Goal: Task Accomplishment & Management: Use online tool/utility

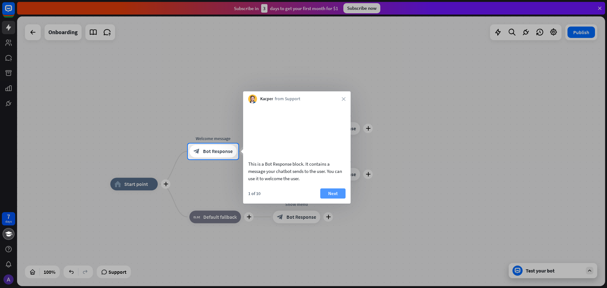
click at [336, 199] on button "Next" at bounding box center [332, 194] width 25 height 10
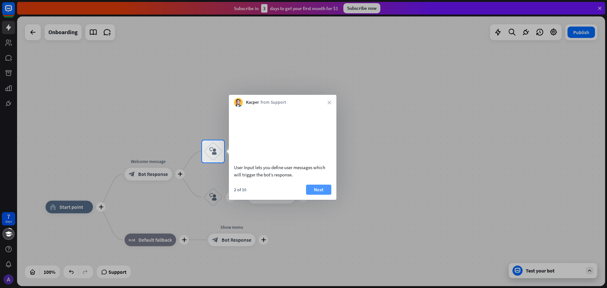
click at [318, 195] on button "Next" at bounding box center [318, 190] width 25 height 10
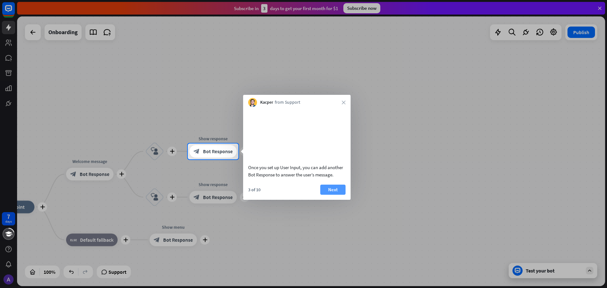
click at [330, 195] on button "Next" at bounding box center [332, 190] width 25 height 10
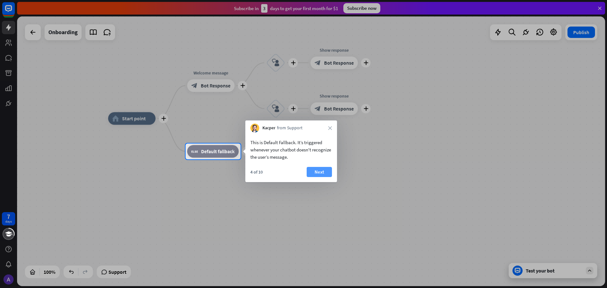
click at [319, 170] on button "Next" at bounding box center [319, 172] width 25 height 10
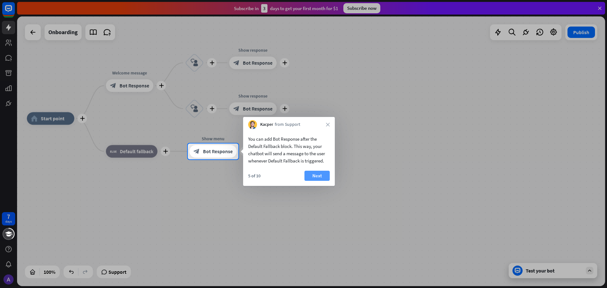
click at [318, 174] on button "Next" at bounding box center [317, 176] width 25 height 10
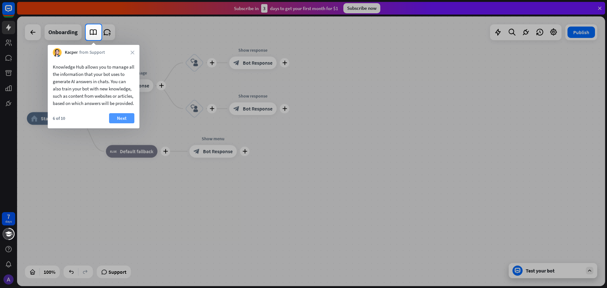
click at [121, 123] on button "Next" at bounding box center [121, 118] width 25 height 10
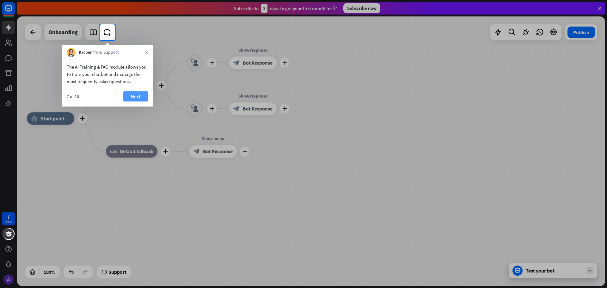
click at [136, 97] on button "Next" at bounding box center [135, 96] width 25 height 10
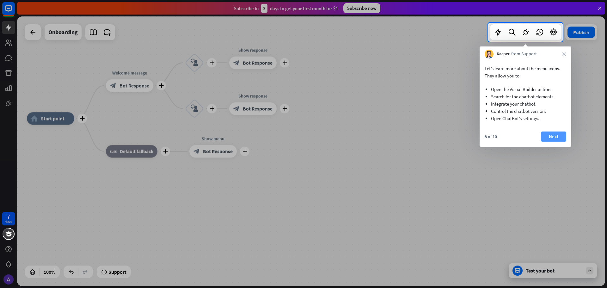
click at [558, 139] on button "Next" at bounding box center [553, 137] width 25 height 10
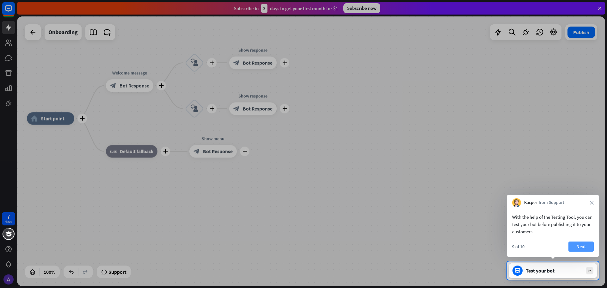
click at [578, 245] on button "Next" at bounding box center [581, 247] width 25 height 10
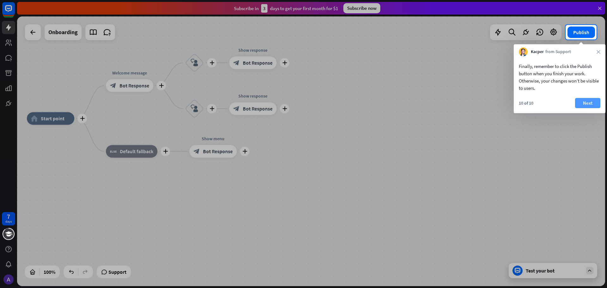
click at [592, 102] on button "Next" at bounding box center [587, 103] width 25 height 10
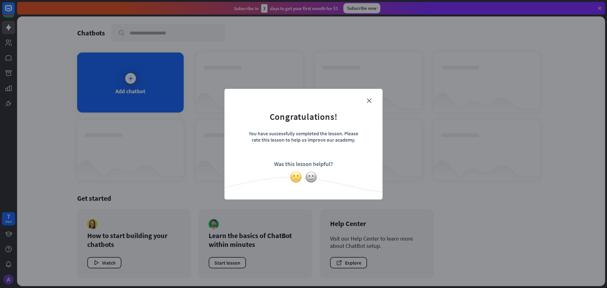
click at [298, 180] on img at bounding box center [296, 177] width 12 height 12
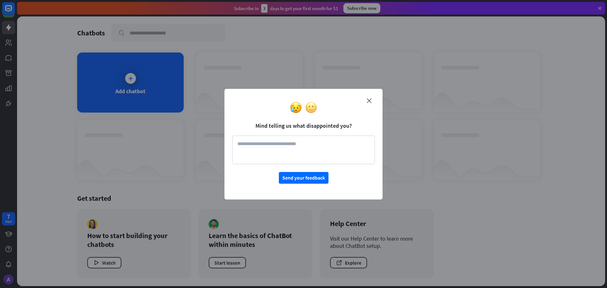
click at [311, 112] on img at bounding box center [311, 108] width 12 height 12
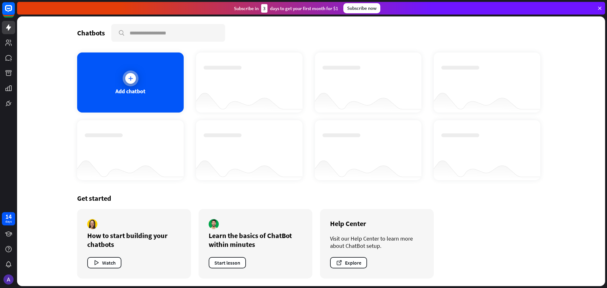
click at [130, 78] on icon at bounding box center [130, 78] width 6 height 6
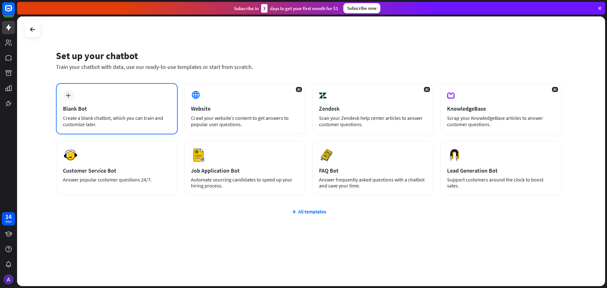
click at [137, 114] on div "plus Blank Bot Create a blank chatbot, which you can train and customize later." at bounding box center [117, 108] width 122 height 51
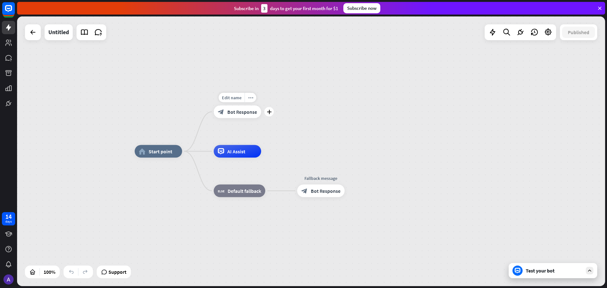
click at [238, 112] on span "Bot Response" at bounding box center [242, 112] width 30 height 6
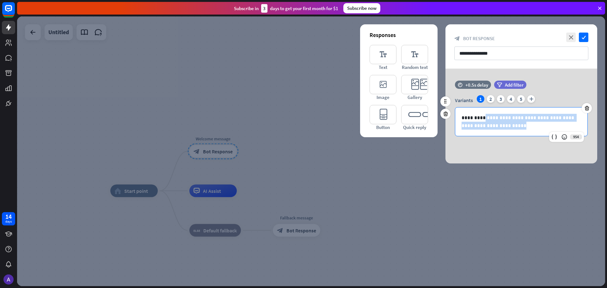
drag, startPoint x: 483, startPoint y: 118, endPoint x: 512, endPoint y: 128, distance: 30.2
click at [512, 128] on p "**********" at bounding box center [522, 122] width 120 height 16
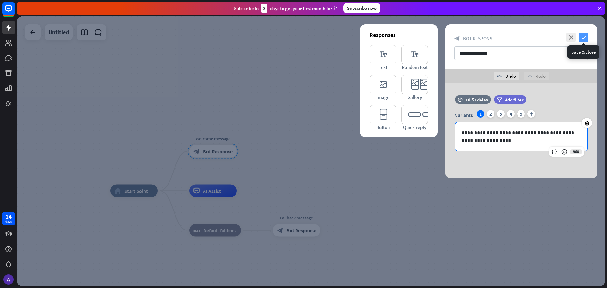
click at [584, 34] on icon "check" at bounding box center [583, 37] width 9 height 9
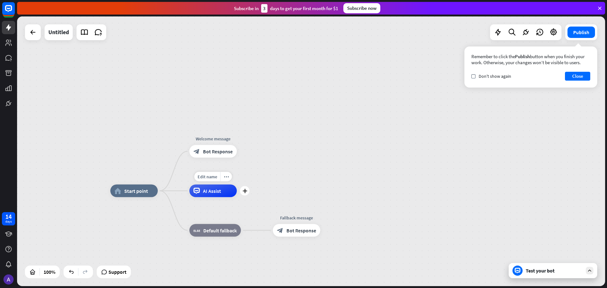
click at [210, 195] on div "AI Assist" at bounding box center [212, 191] width 47 height 13
click at [301, 230] on span "Bot Response" at bounding box center [302, 230] width 30 height 6
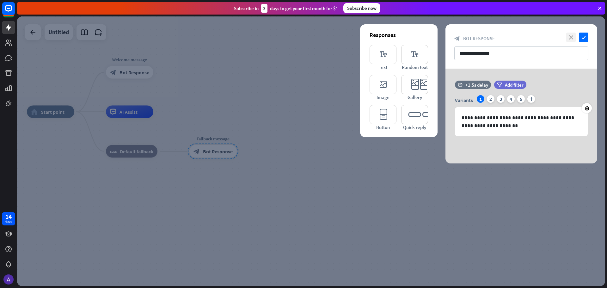
click at [571, 37] on icon "close" at bounding box center [571, 37] width 9 height 9
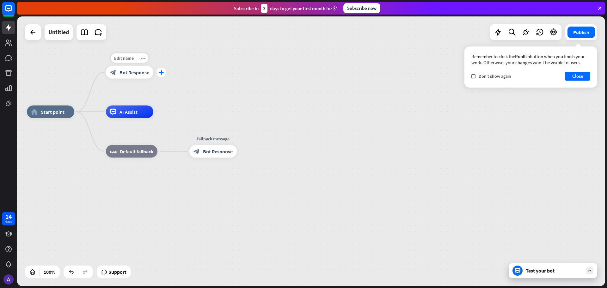
click at [162, 72] on icon "plus" at bounding box center [161, 72] width 5 height 4
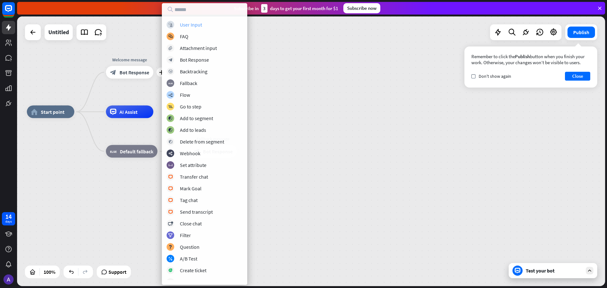
click at [196, 25] on div "User Input" at bounding box center [191, 25] width 22 height 6
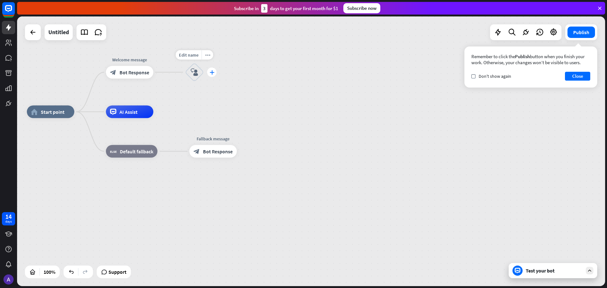
click at [213, 73] on icon "plus" at bounding box center [212, 72] width 5 height 4
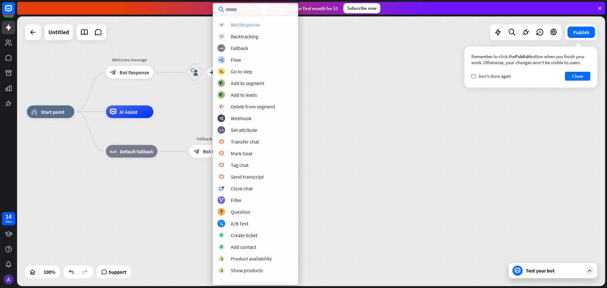
click at [244, 24] on div "Bot Response" at bounding box center [245, 25] width 29 height 6
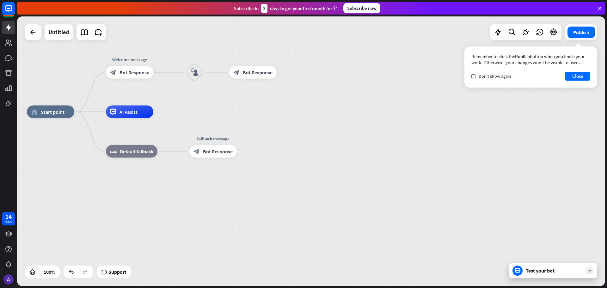
click at [589, 270] on icon at bounding box center [590, 271] width 6 height 6
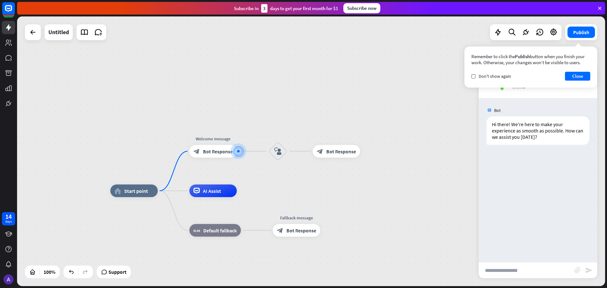
click at [525, 269] on input "text" at bounding box center [527, 271] width 96 height 16
type input "**********"
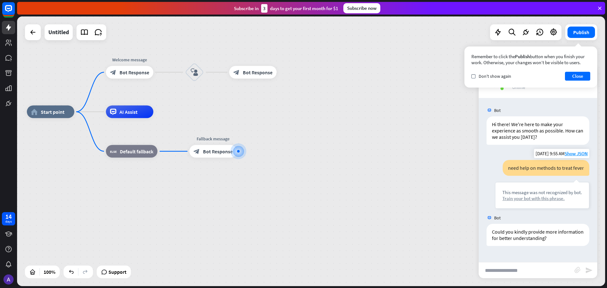
click at [519, 196] on div "Train your bot with this phrase." at bounding box center [543, 198] width 80 height 6
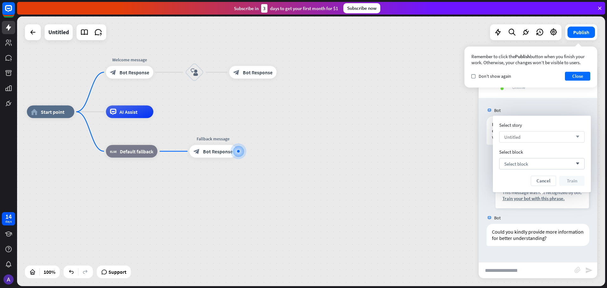
click at [554, 135] on div "Untitled arrow_down" at bounding box center [541, 136] width 85 height 11
click at [554, 135] on input "search" at bounding box center [538, 137] width 66 height 11
click at [531, 164] on div "Select block arrow_down" at bounding box center [541, 163] width 85 height 11
click at [537, 165] on input "search" at bounding box center [538, 163] width 66 height 11
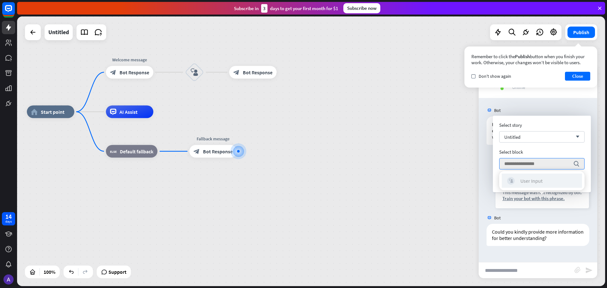
click at [532, 182] on div "User Input" at bounding box center [532, 181] width 22 height 6
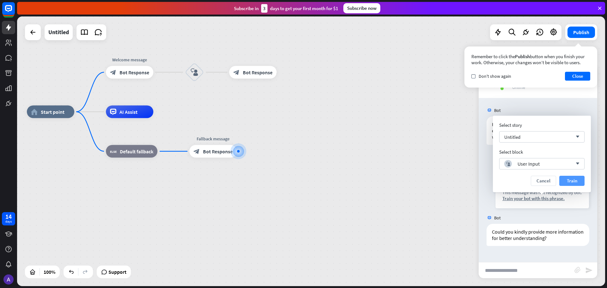
click at [571, 180] on button "Train" at bounding box center [572, 181] width 25 height 10
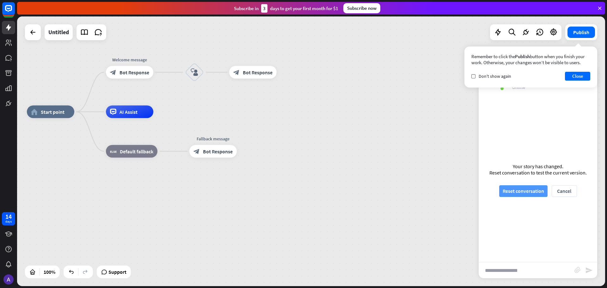
click at [523, 190] on button "Reset conversation" at bounding box center [523, 191] width 48 height 12
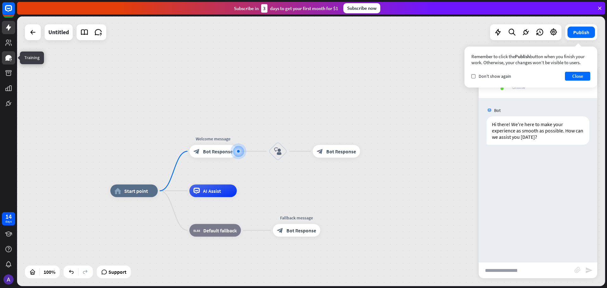
click at [9, 59] on icon at bounding box center [8, 58] width 6 height 6
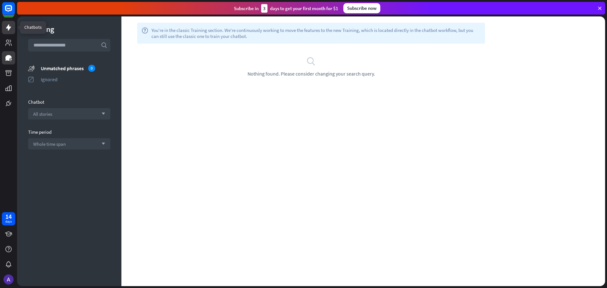
click at [7, 28] on icon at bounding box center [8, 27] width 5 height 6
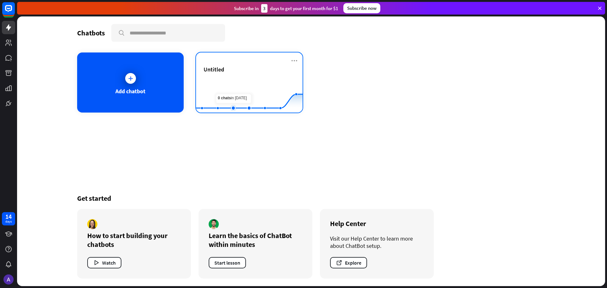
click at [237, 83] on rect at bounding box center [249, 97] width 107 height 40
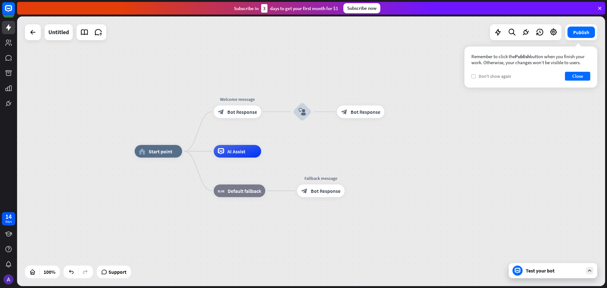
click at [474, 77] on icon "check" at bounding box center [473, 76] width 3 height 3
click at [581, 77] on button "Close" at bounding box center [577, 76] width 25 height 9
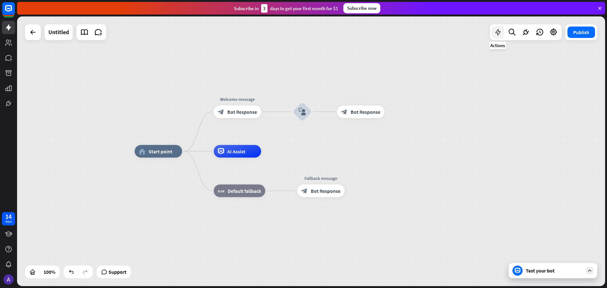
click at [495, 34] on icon at bounding box center [498, 32] width 8 height 8
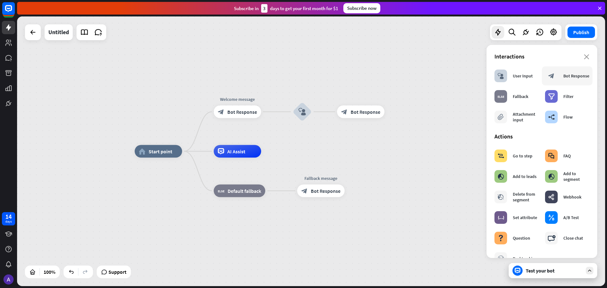
click at [564, 79] on div "Bot Response" at bounding box center [577, 76] width 26 height 6
click at [357, 113] on span "Bot Response" at bounding box center [366, 112] width 30 height 6
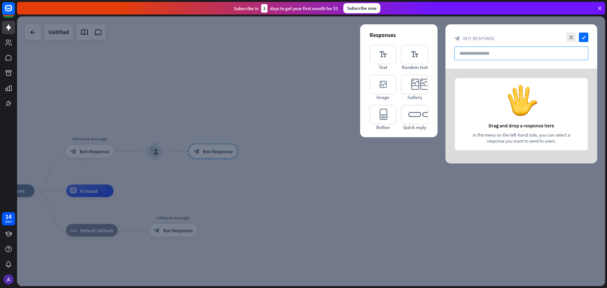
click at [484, 53] on input "text" at bounding box center [522, 53] width 134 height 14
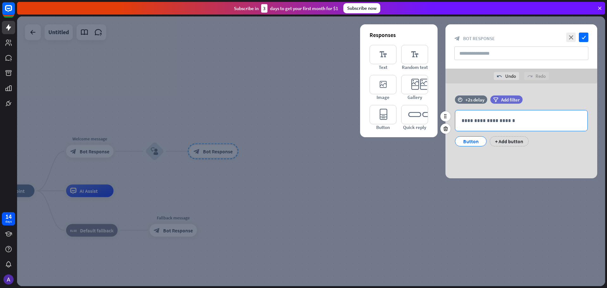
click at [501, 119] on p "**********" at bounding box center [522, 121] width 120 height 8
click at [570, 38] on icon "close" at bounding box center [571, 37] width 9 height 9
